Goal: Find specific page/section: Find specific page/section

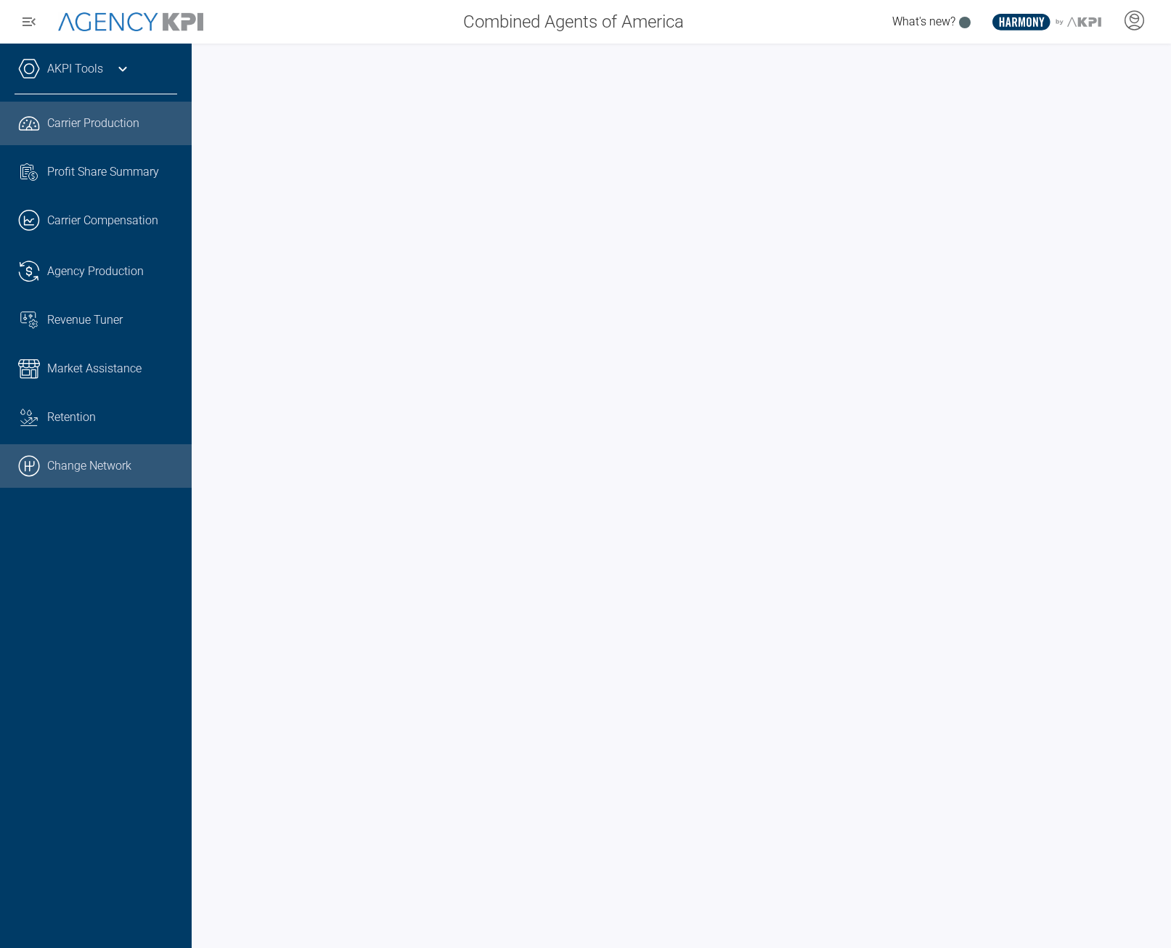
click at [116, 462] on link ".cls-1{fill:none;stroke:#000;stroke-linecap:round;stroke-linejoin:round;stroke-…" at bounding box center [96, 466] width 192 height 44
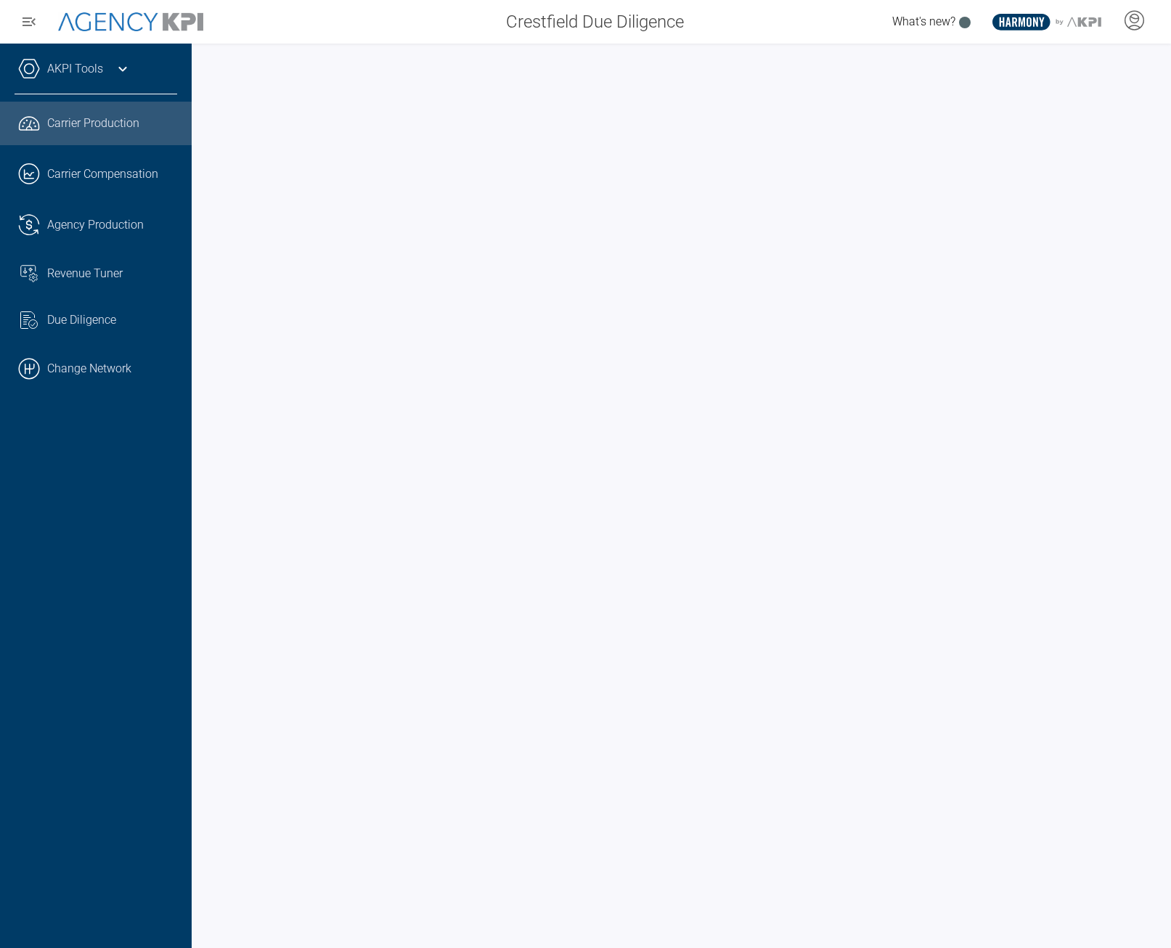
click at [126, 59] on div "AKPI Tools" at bounding box center [96, 76] width 163 height 36
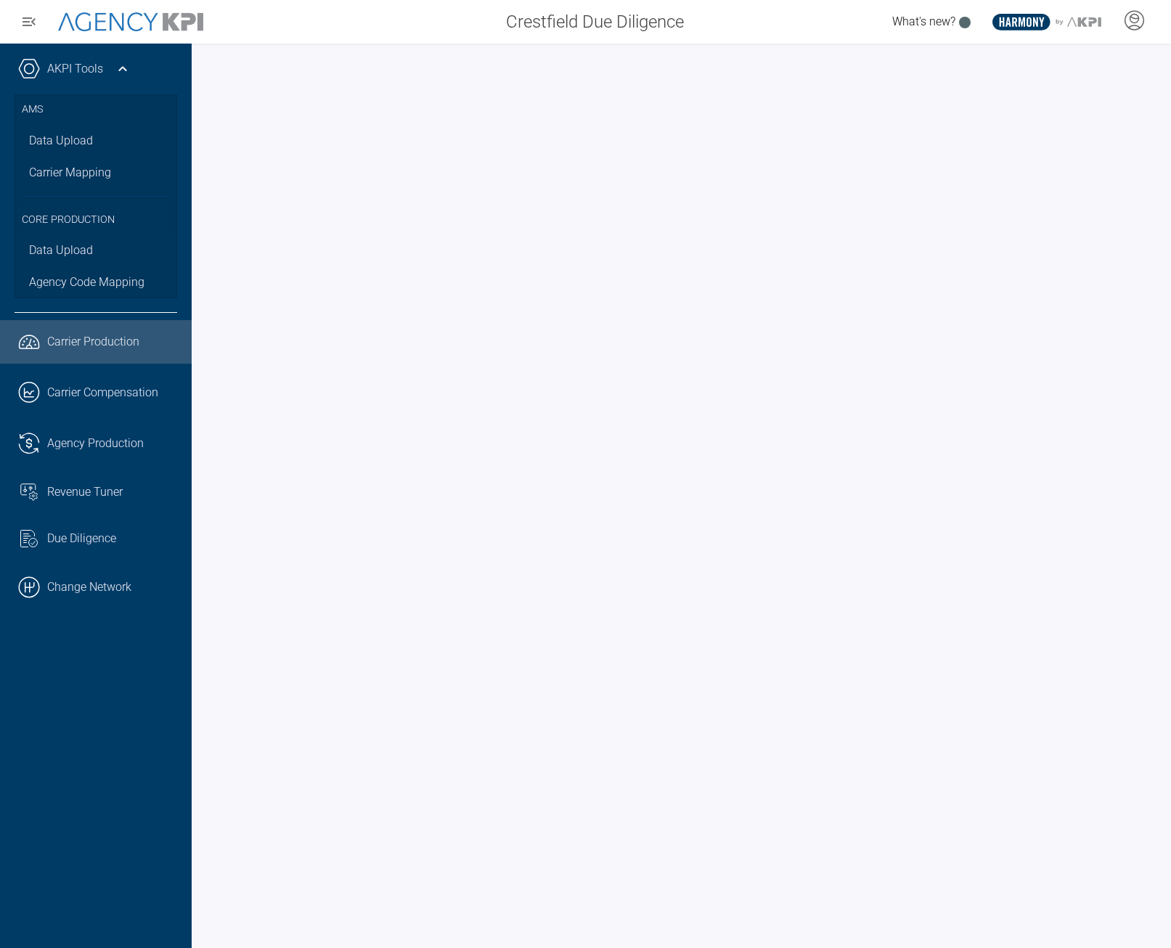
click at [84, 71] on link "AKPI Tools" at bounding box center [75, 68] width 56 height 17
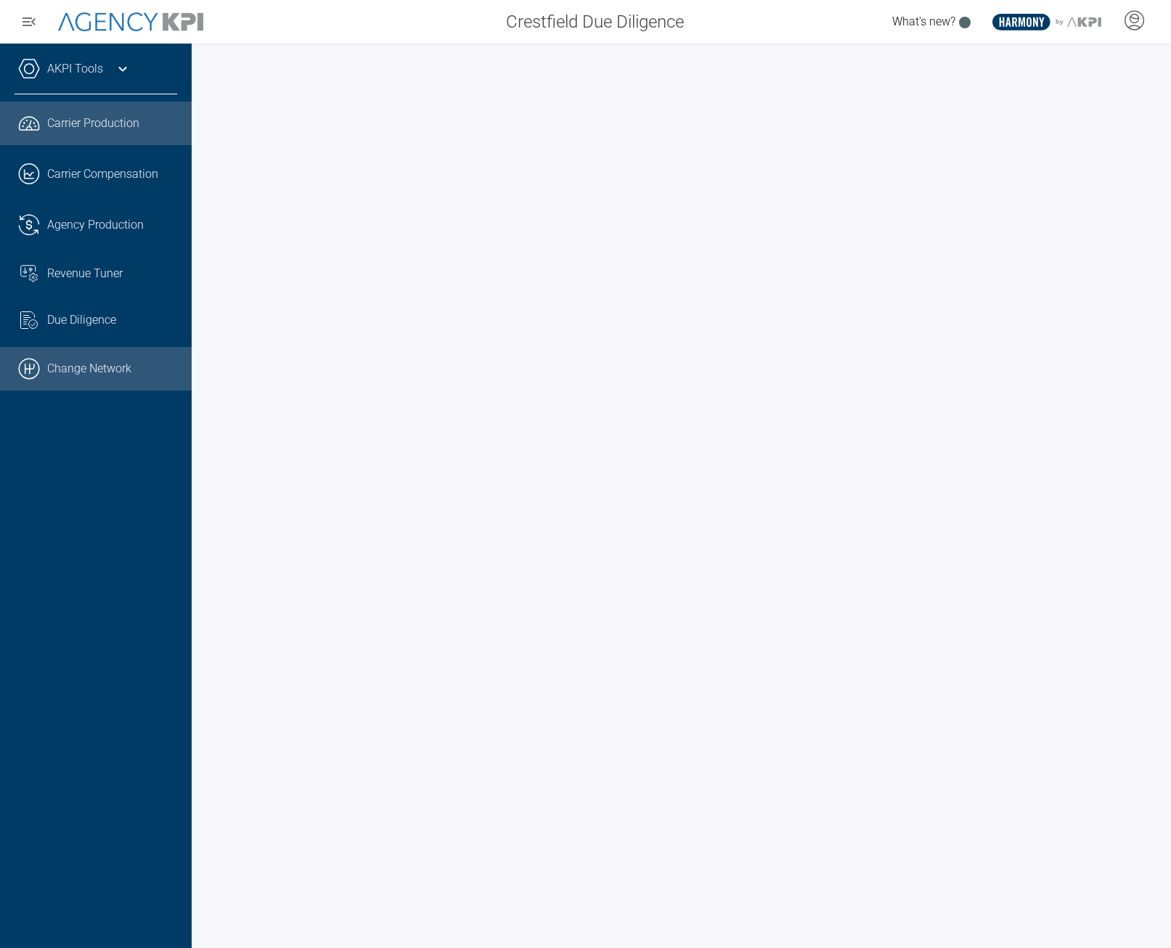
click at [85, 365] on link ".cls-1{fill:none;stroke:#000;stroke-linecap:round;stroke-linejoin:round;stroke-…" at bounding box center [96, 369] width 192 height 44
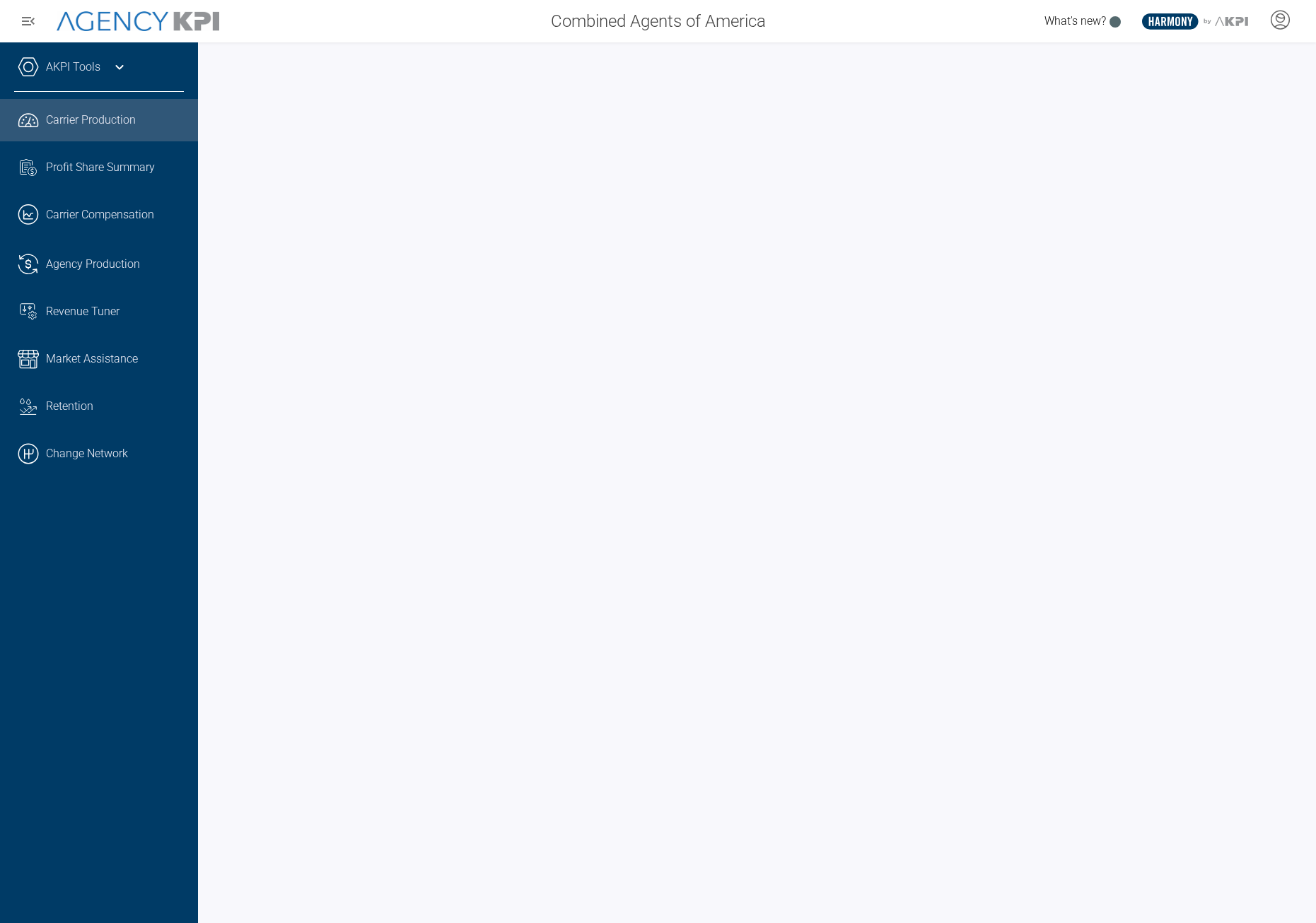
click at [74, 71] on link "AKPI Tools" at bounding box center [73, 66] width 55 height 17
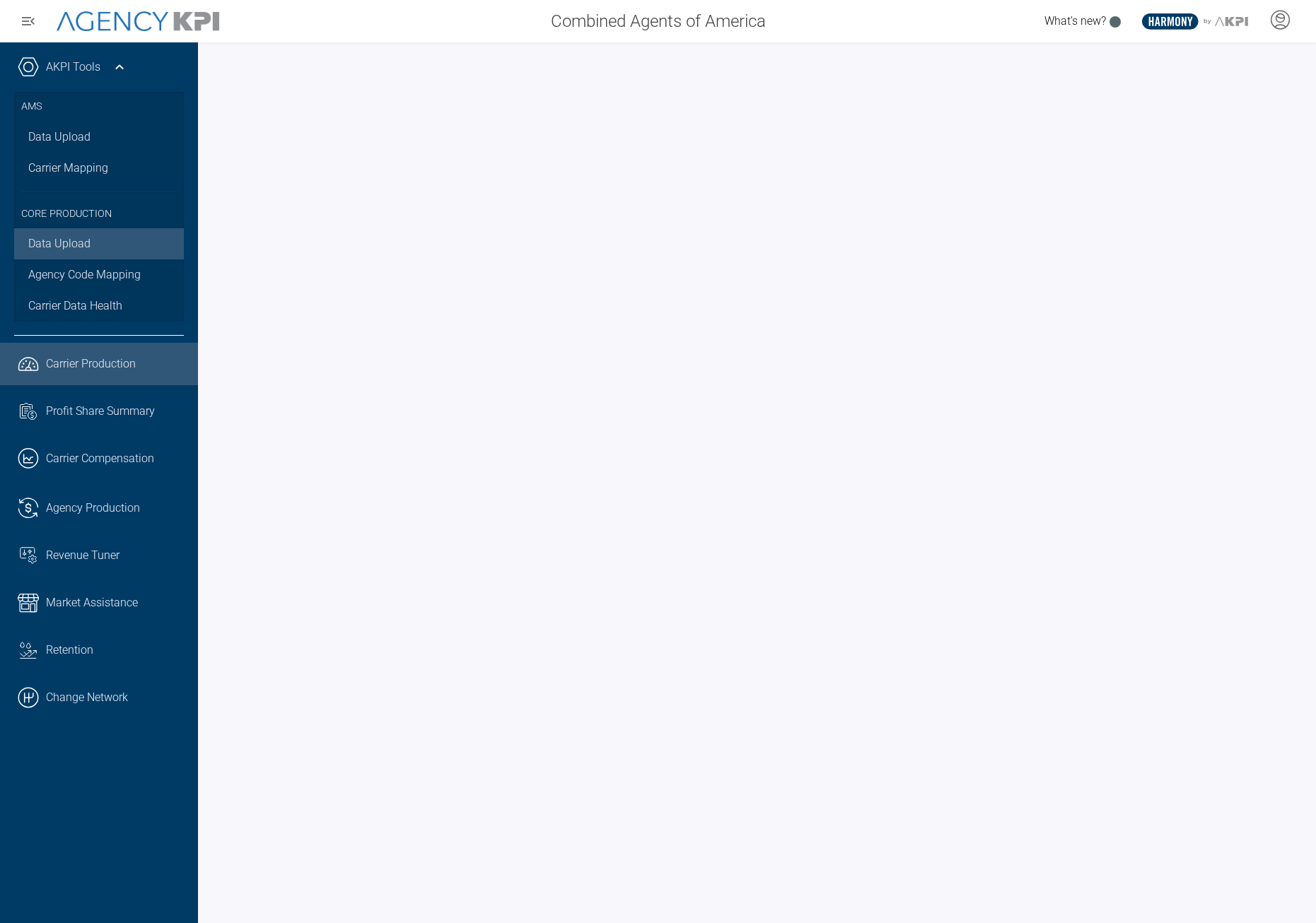
click at [51, 237] on link "Data Upload" at bounding box center [99, 244] width 169 height 31
click at [76, 305] on span "Carrier Data Health" at bounding box center [75, 306] width 94 height 17
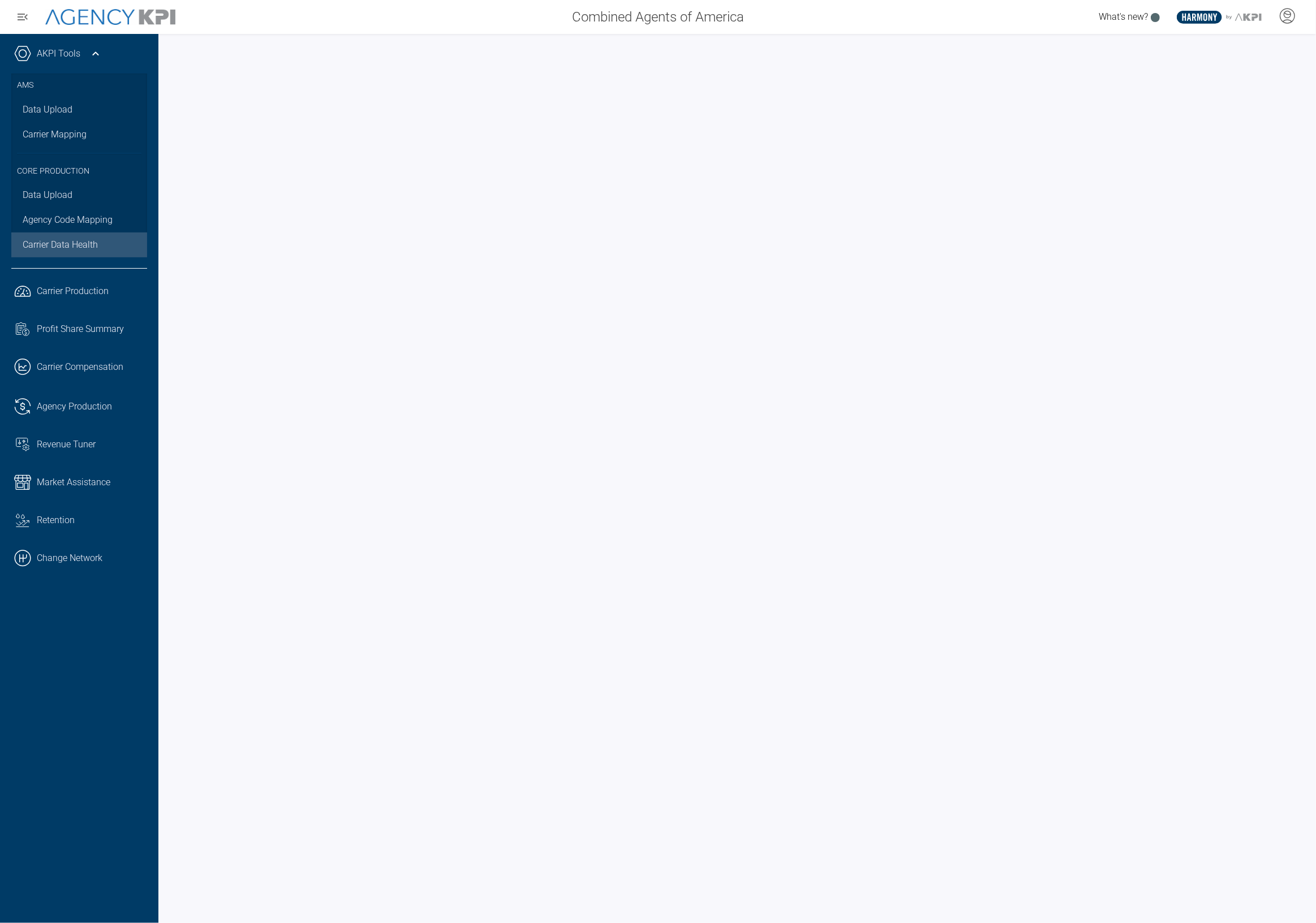
click at [912, 100] on html "Combined Agents of America What's new? .st0{fill:#003B66;} .st1{fill:#FFFFFF;} …" at bounding box center [658, 461] width 1316 height 923
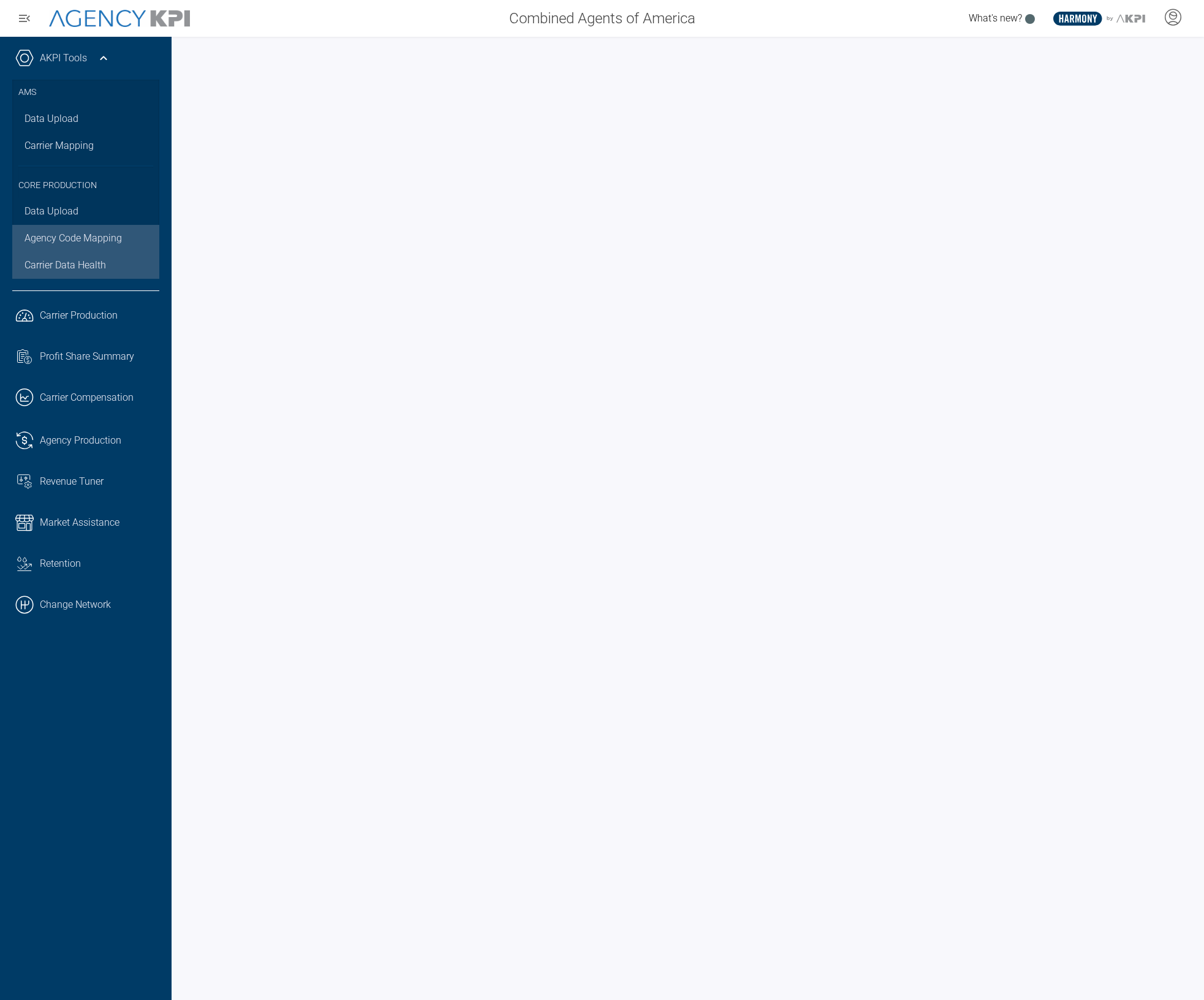
click at [53, 238] on link "Agency Code Mapping" at bounding box center [86, 239] width 147 height 27
click at [82, 262] on span "Carrier Data Health" at bounding box center [65, 265] width 82 height 14
